Goal: Find specific page/section: Find specific page/section

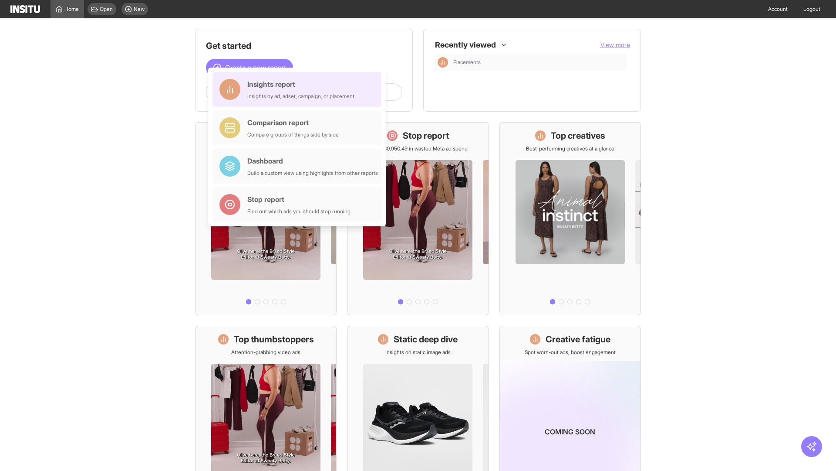
click at [299, 89] on div "Insights report Insights by ad, adset, campaign, or placement" at bounding box center [300, 89] width 107 height 21
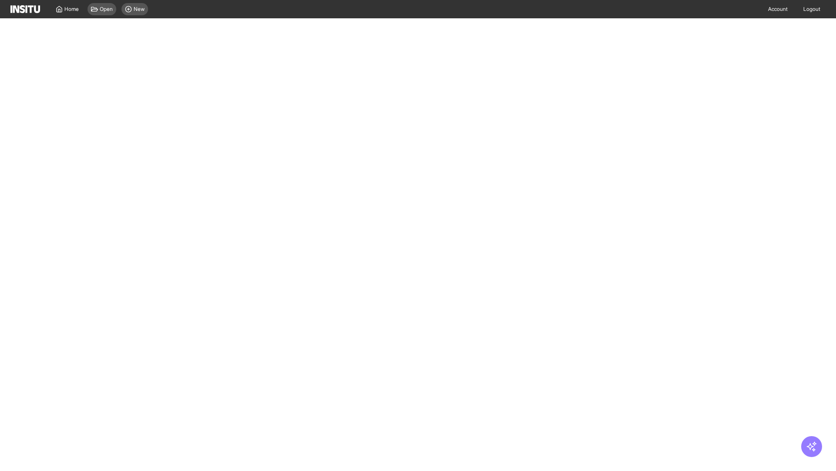
select select "**"
